Goal: Information Seeking & Learning: Learn about a topic

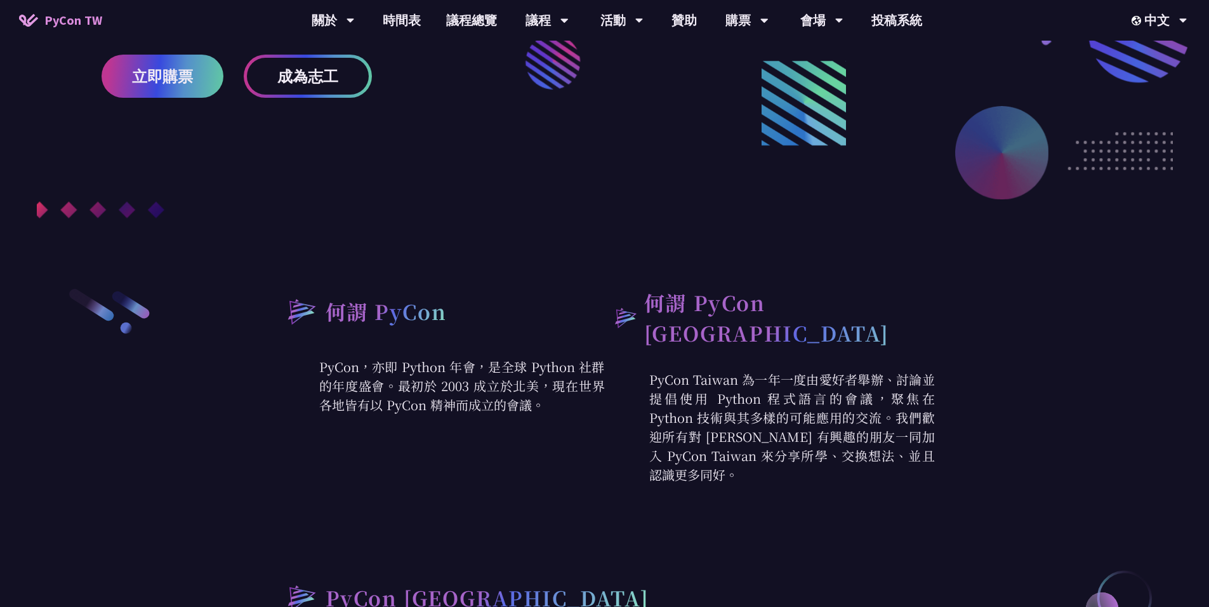
scroll to position [152, 0]
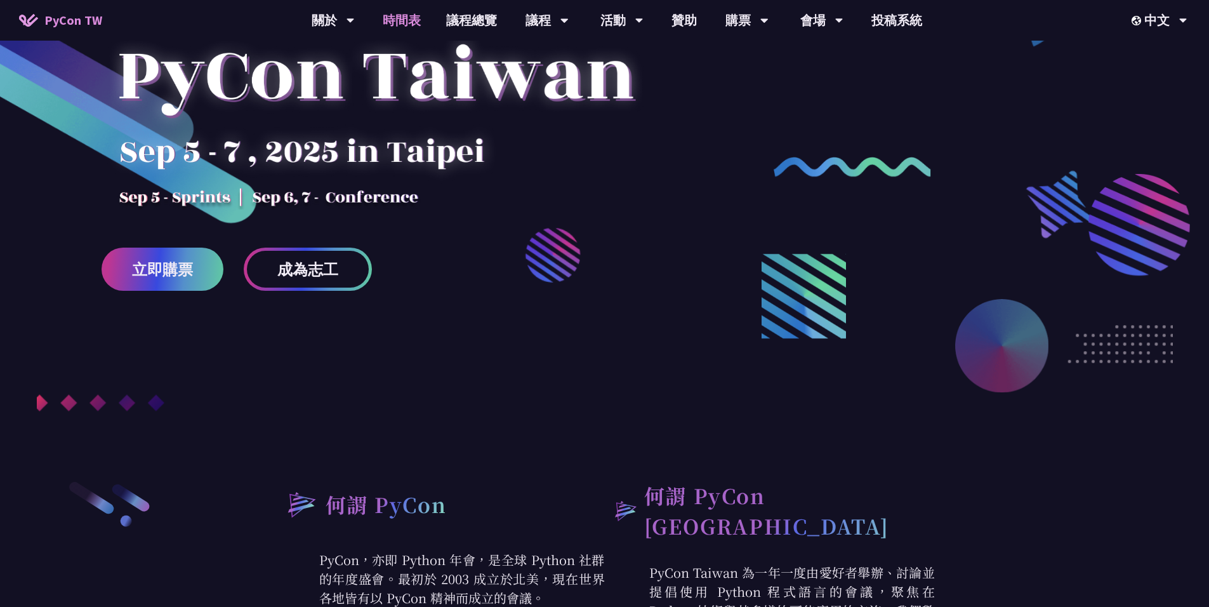
click at [407, 10] on link "時間表" at bounding box center [401, 20] width 63 height 41
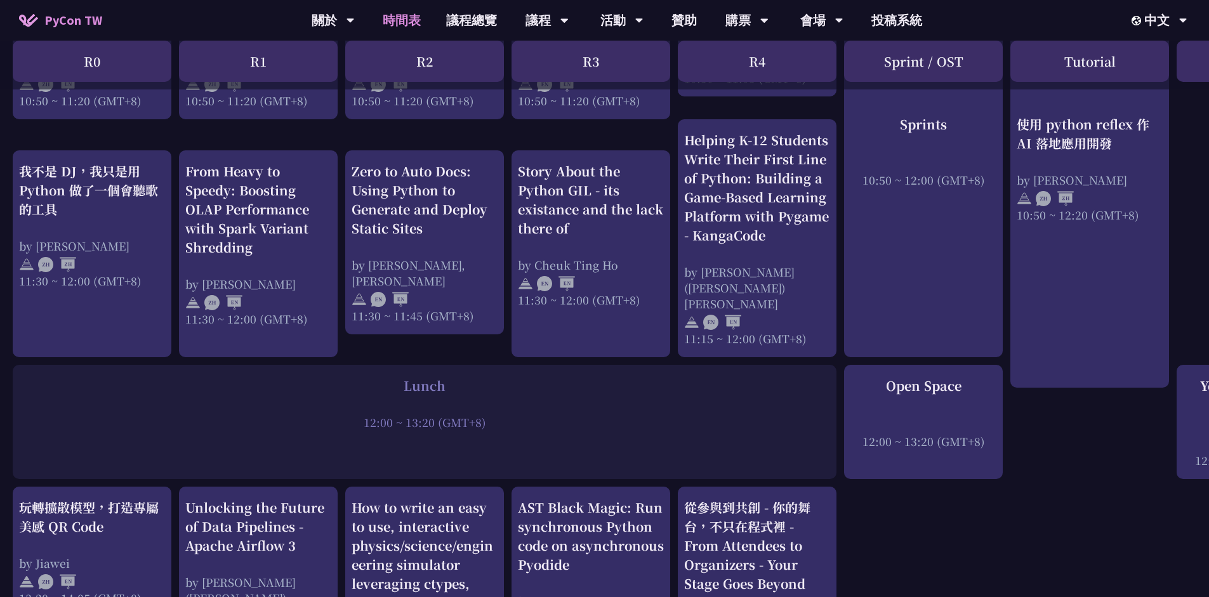
scroll to position [305, 0]
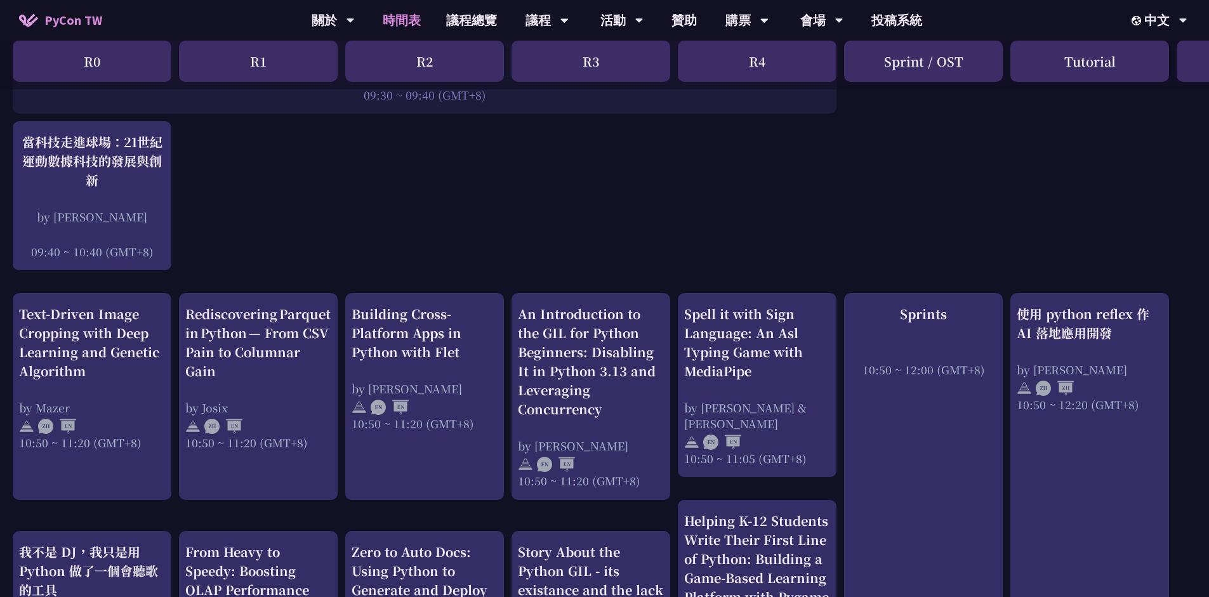
click at [120, 54] on div "R0" at bounding box center [92, 61] width 159 height 41
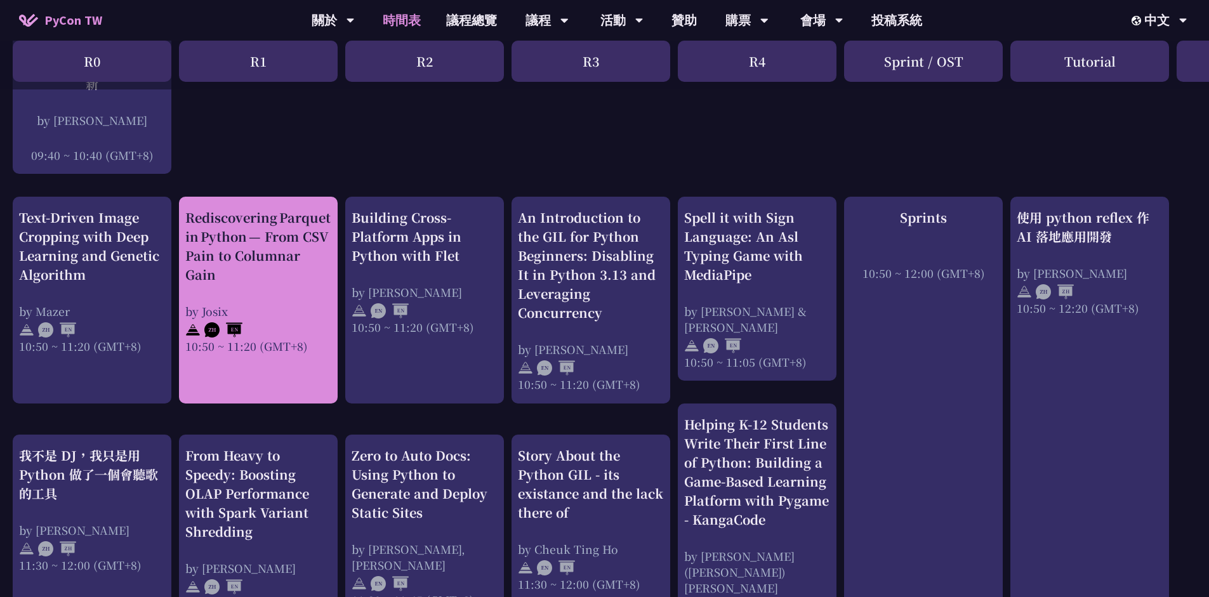
scroll to position [762, 0]
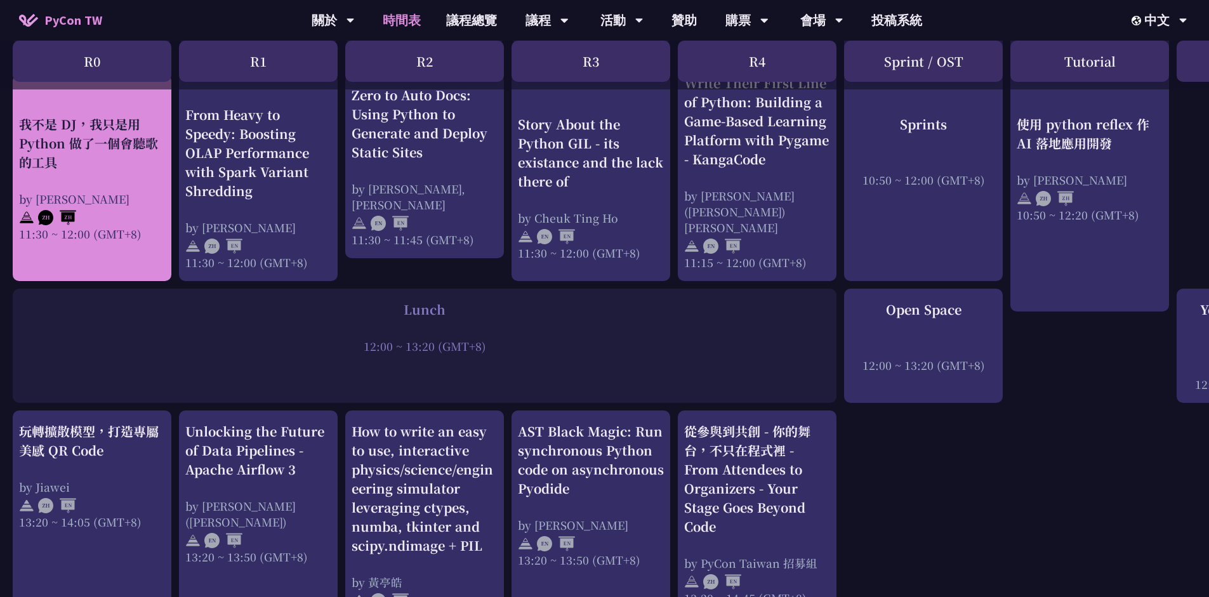
click at [101, 126] on div "我不是 DJ，我只是用 Python 做了一個會聽歌的工具" at bounding box center [92, 142] width 146 height 57
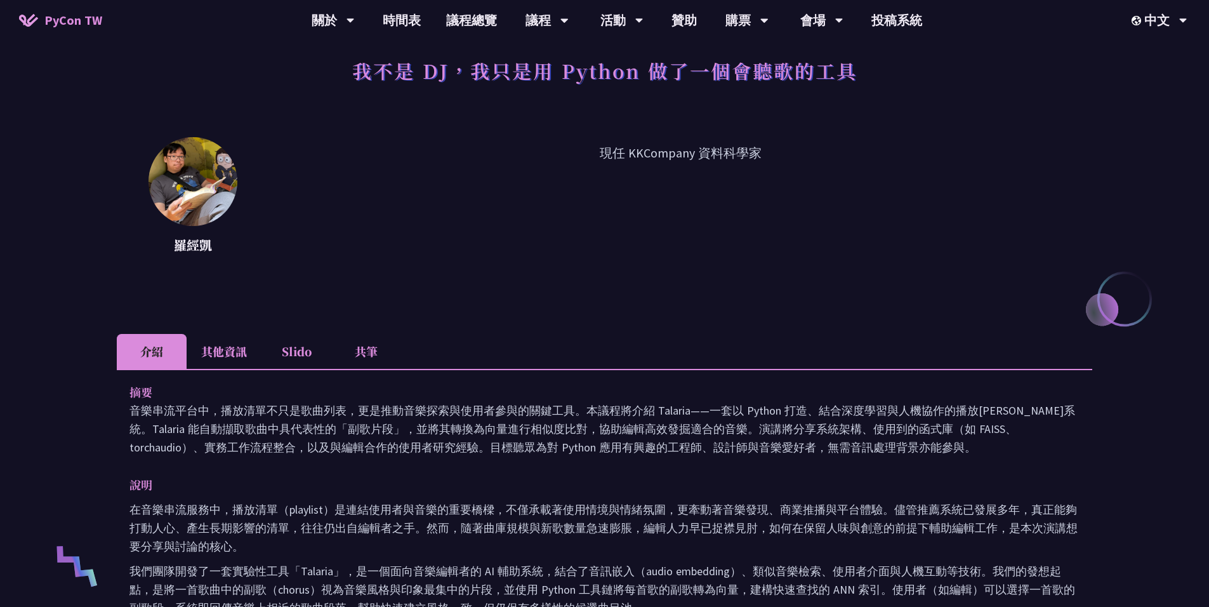
scroll to position [76, 0]
drag, startPoint x: 454, startPoint y: 182, endPoint x: 494, endPoint y: 190, distance: 40.8
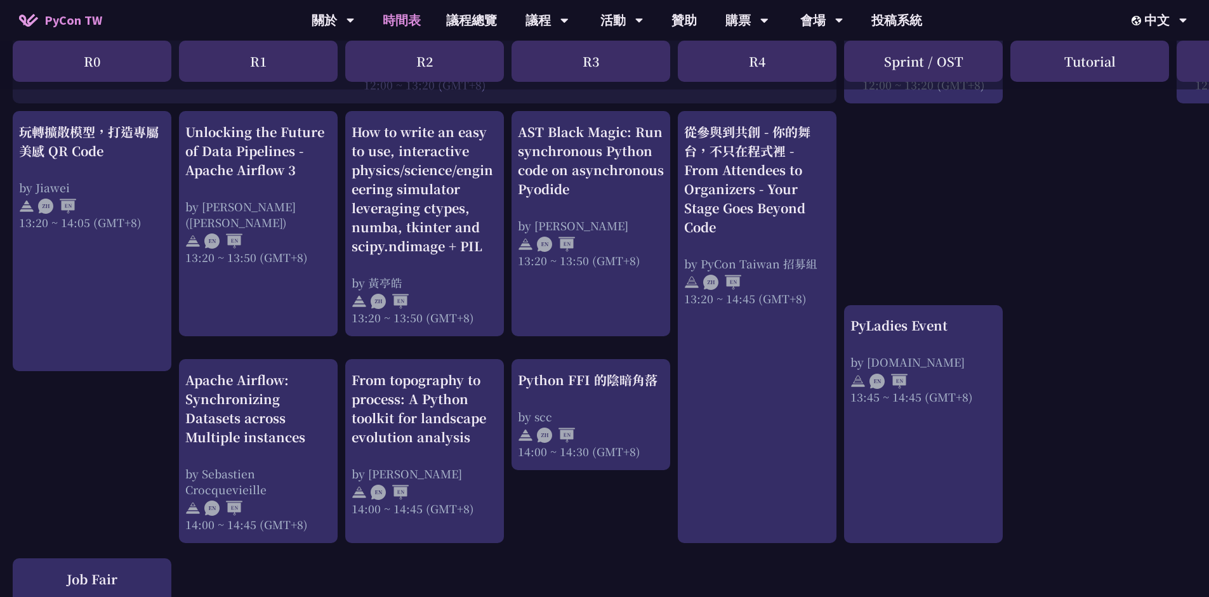
scroll to position [1066, 0]
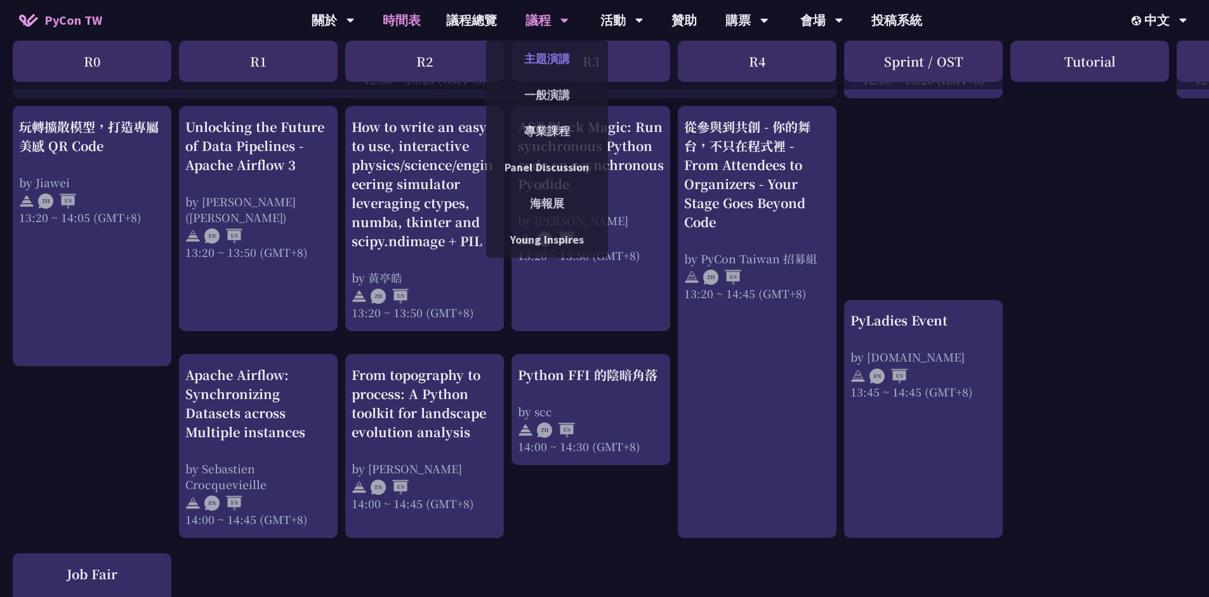
click at [545, 69] on link "主題演講" at bounding box center [547, 59] width 122 height 30
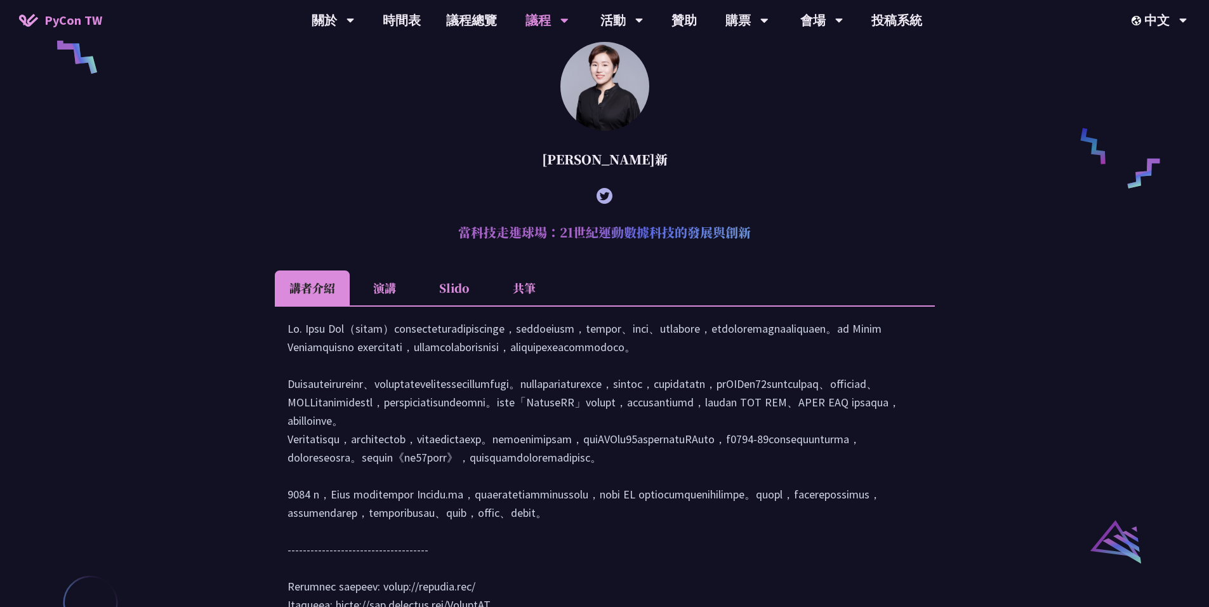
scroll to position [1219, 0]
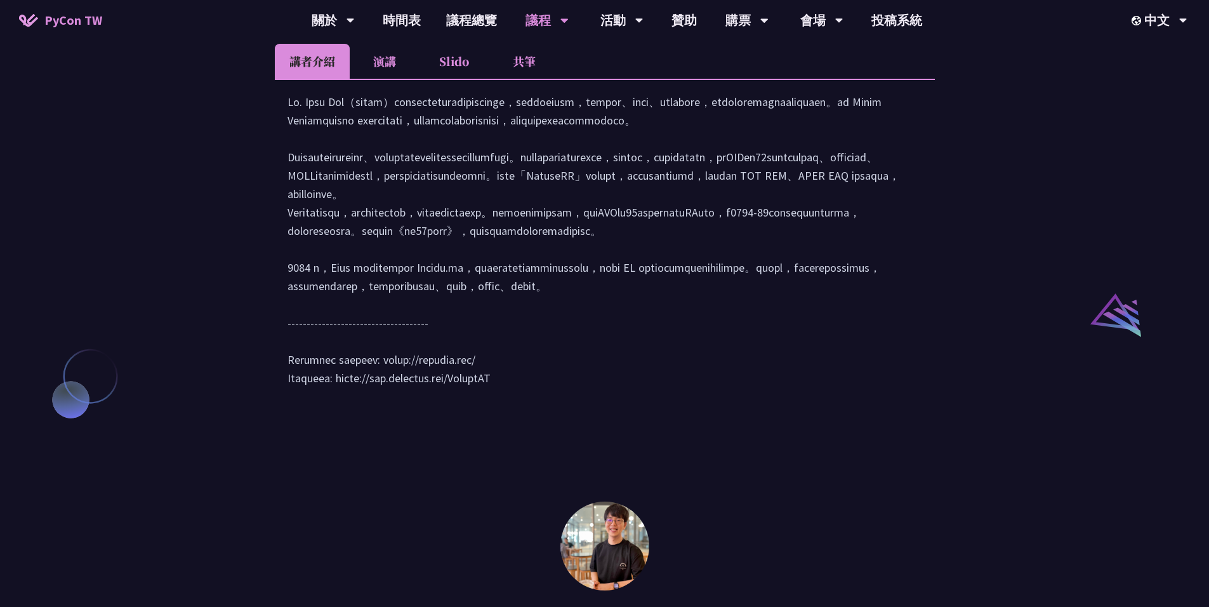
click at [394, 79] on li "演講" at bounding box center [385, 61] width 70 height 35
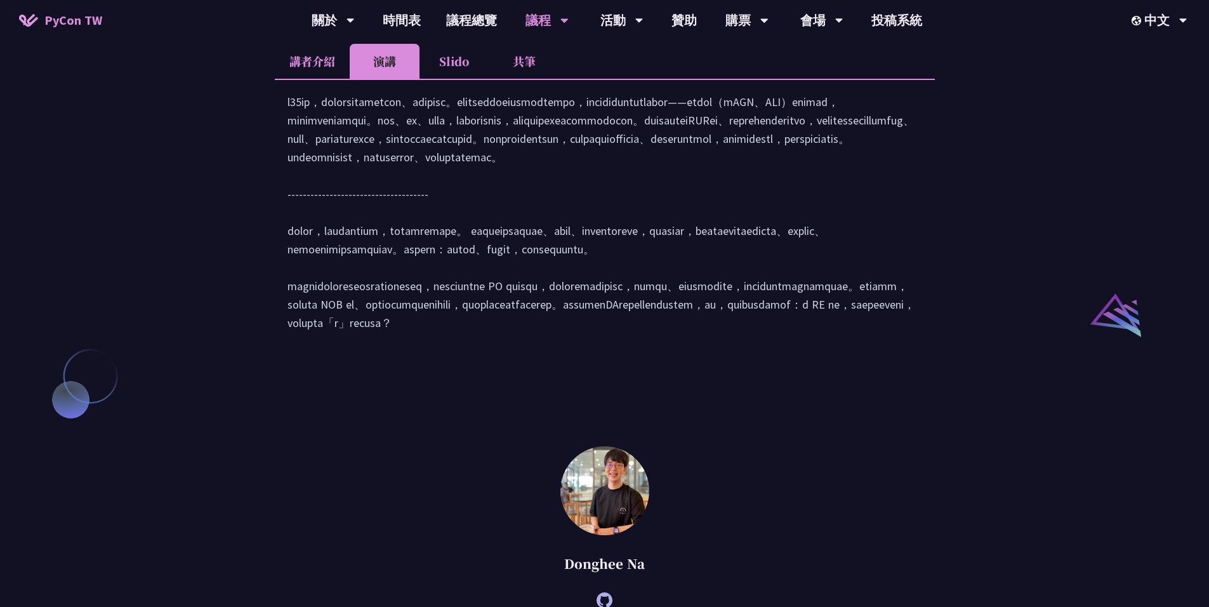
click at [444, 79] on li "Slido" at bounding box center [455, 61] width 70 height 35
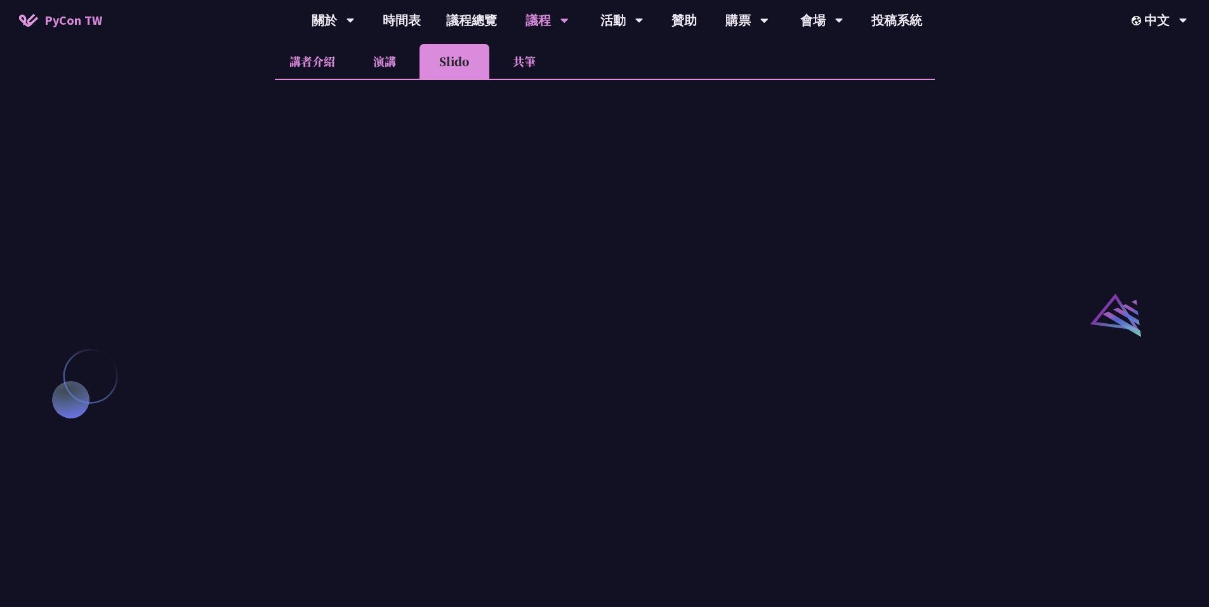
click at [520, 73] on li "共筆" at bounding box center [524, 61] width 70 height 35
click at [437, 79] on li "Slido" at bounding box center [455, 61] width 70 height 35
click at [399, 78] on li "演講" at bounding box center [385, 61] width 70 height 35
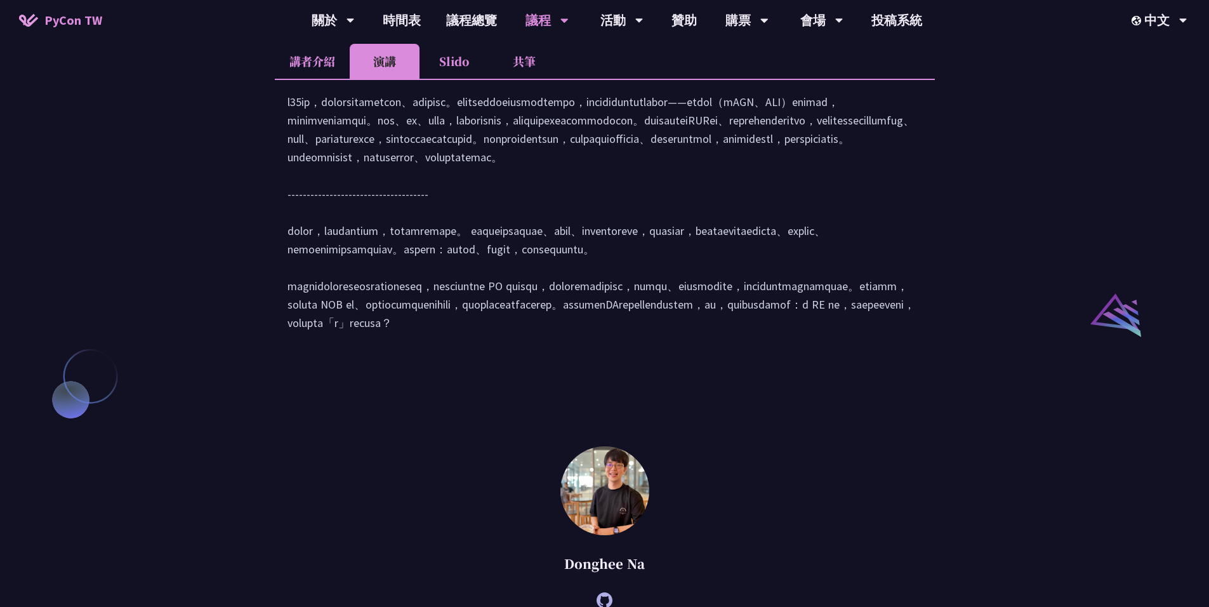
click at [527, 217] on div at bounding box center [605, 219] width 635 height 252
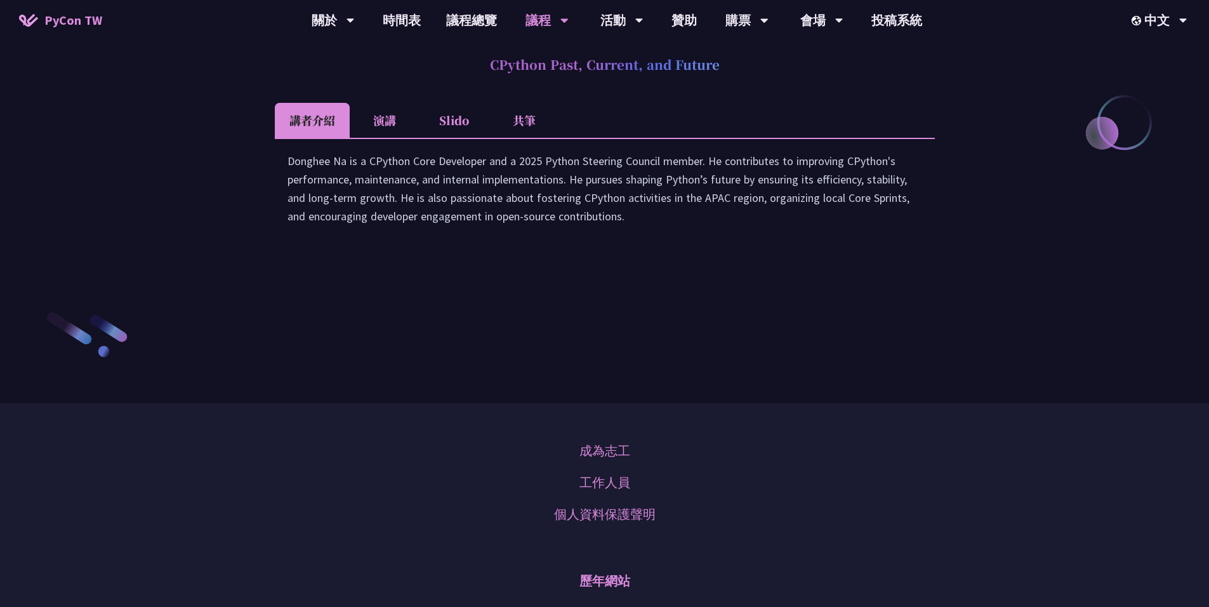
scroll to position [1980, 0]
